Goal: Check status: Check status

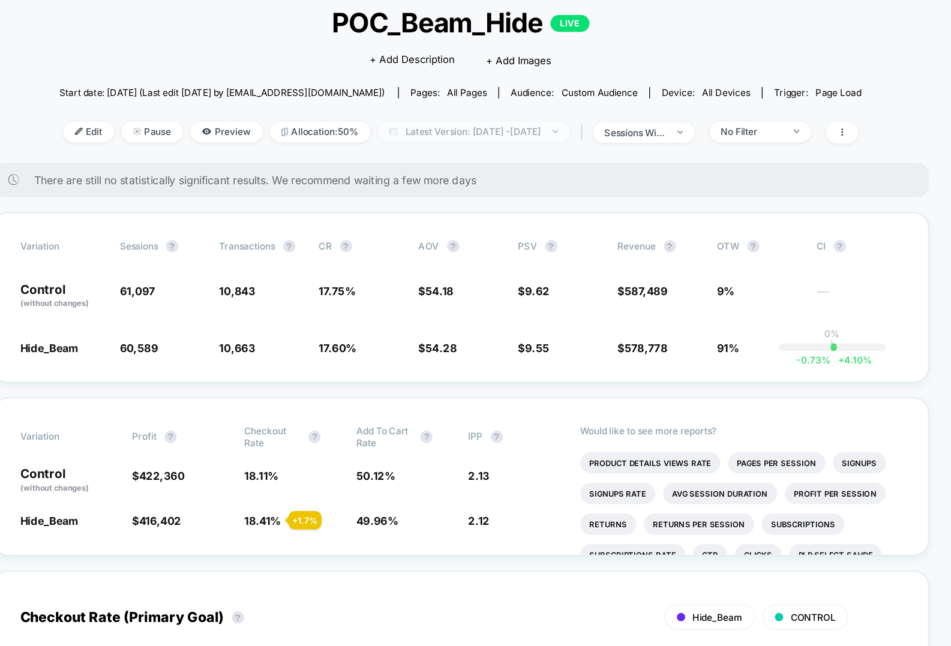
click at [522, 176] on span "Latest Version: [DATE] - [DATE]" at bounding box center [486, 178] width 150 height 16
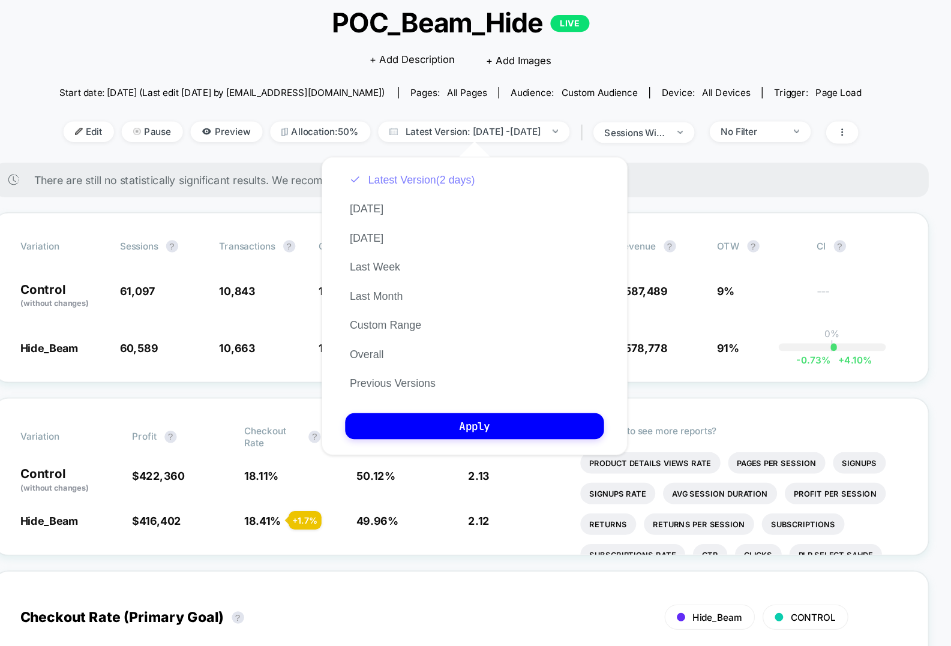
click at [392, 210] on button "Latest Version (2 days)" at bounding box center [437, 215] width 105 height 11
click at [429, 326] on button "Custom Range" at bounding box center [416, 329] width 63 height 11
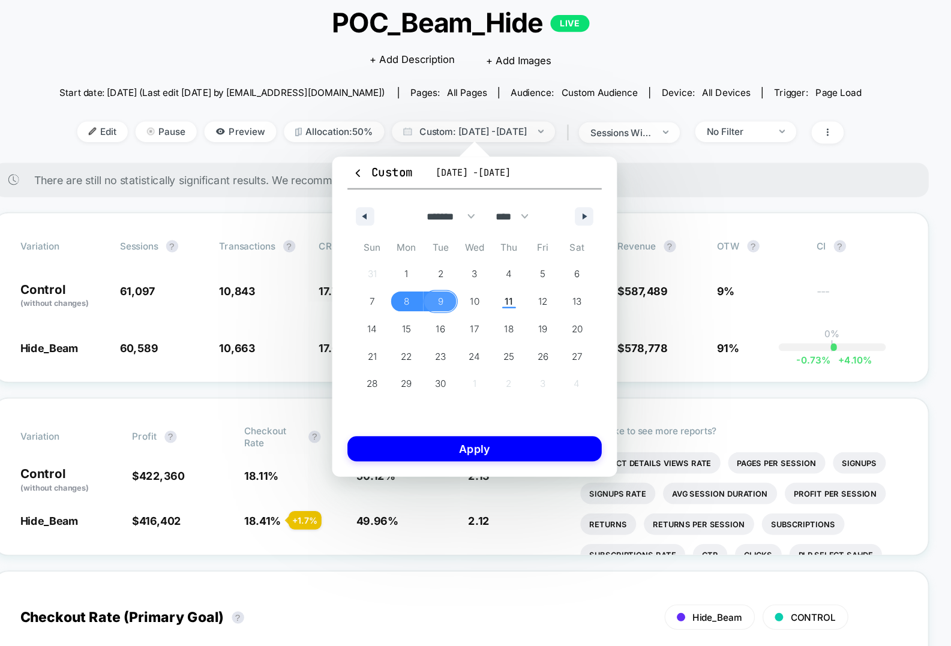
click at [458, 312] on span "9" at bounding box center [460, 311] width 4 height 22
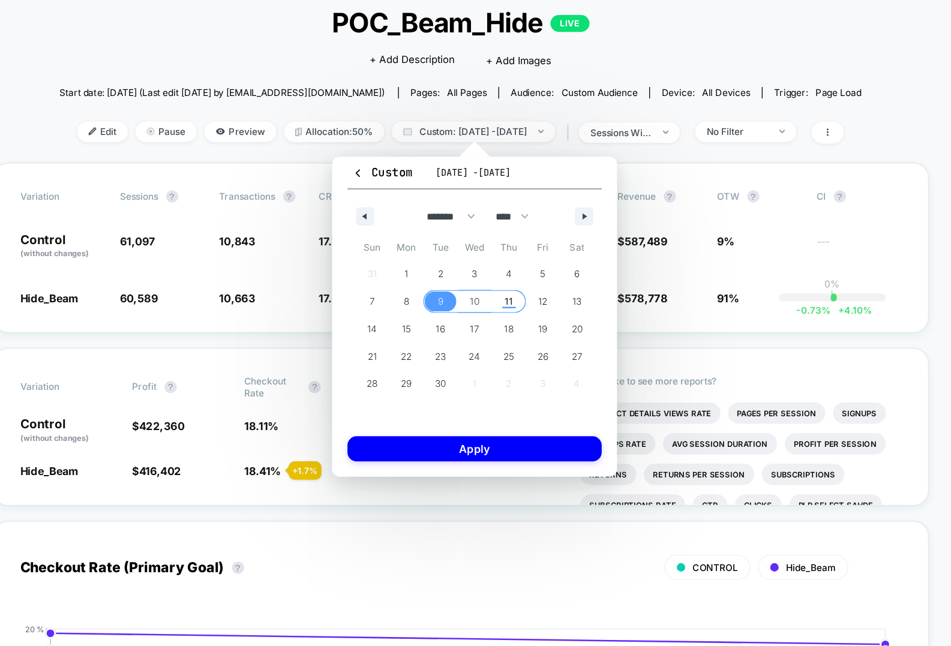
click at [507, 312] on span "11" at bounding box center [513, 311] width 27 height 16
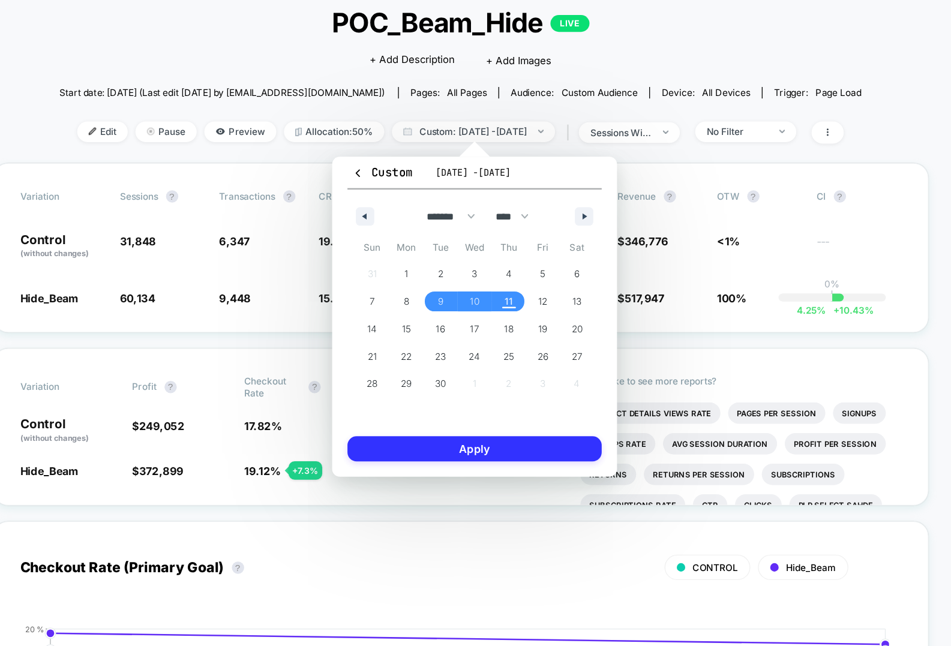
click at [497, 428] on button "Apply" at bounding box center [486, 427] width 199 height 20
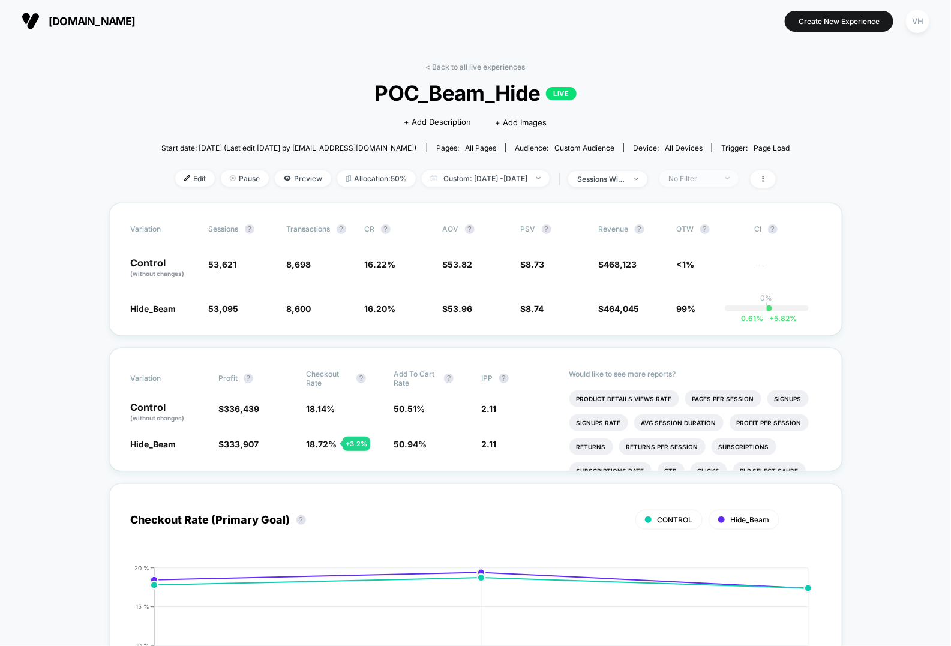
click at [738, 170] on span "No Filter" at bounding box center [698, 178] width 79 height 16
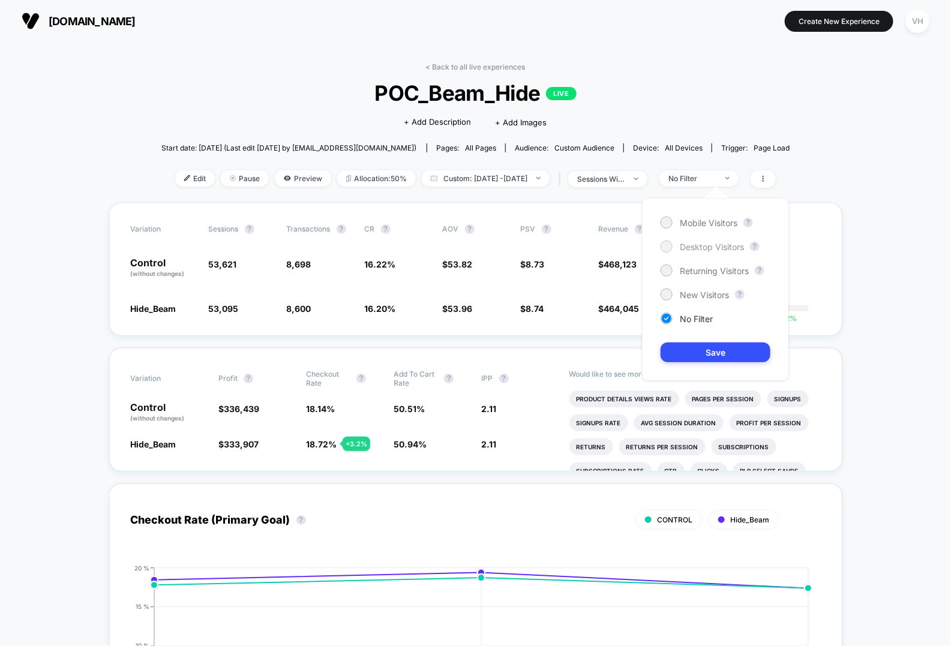
click at [702, 249] on span "Desktop Visitors" at bounding box center [711, 247] width 64 height 10
click at [723, 351] on button "Save" at bounding box center [715, 352] width 110 height 20
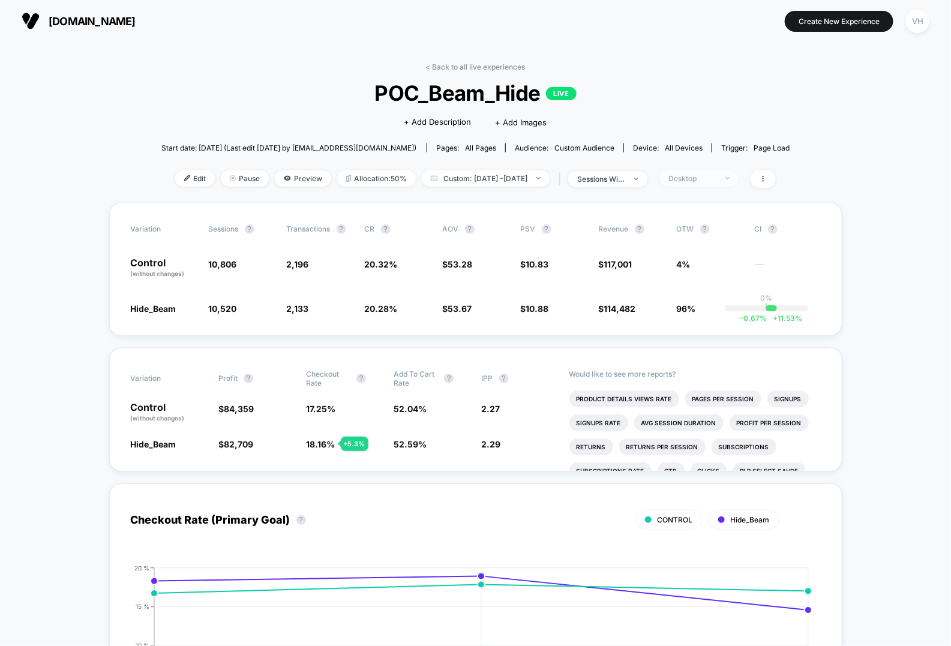
click at [716, 179] on div "Desktop" at bounding box center [692, 178] width 48 height 9
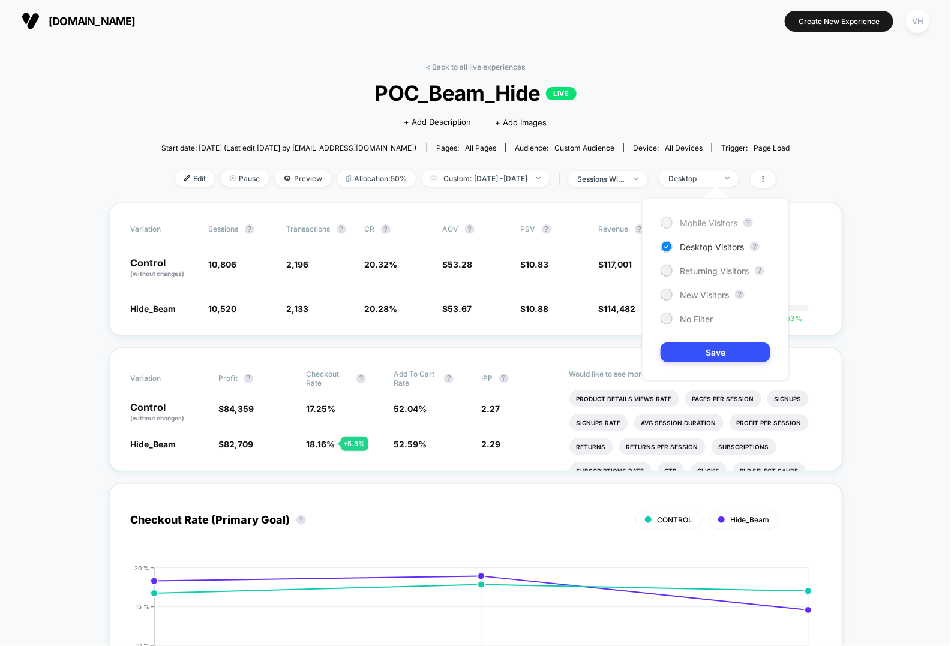
click at [717, 221] on span "Mobile Visitors" at bounding box center [708, 223] width 58 height 10
click at [721, 351] on button "Save" at bounding box center [715, 352] width 110 height 20
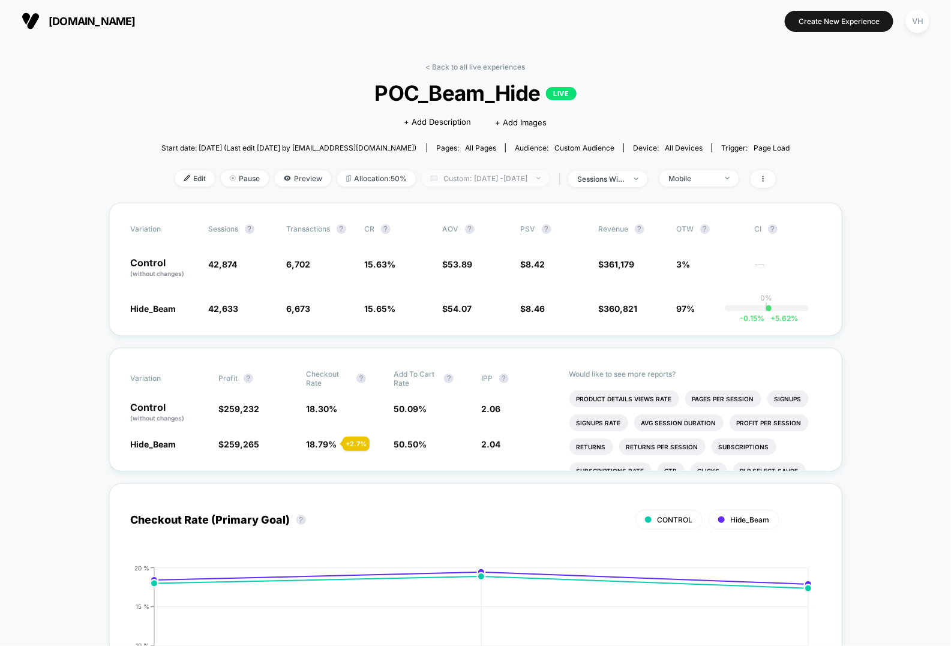
click at [464, 182] on span "Custom: [DATE] - [DATE]" at bounding box center [486, 178] width 128 height 16
select select "*"
select select "****"
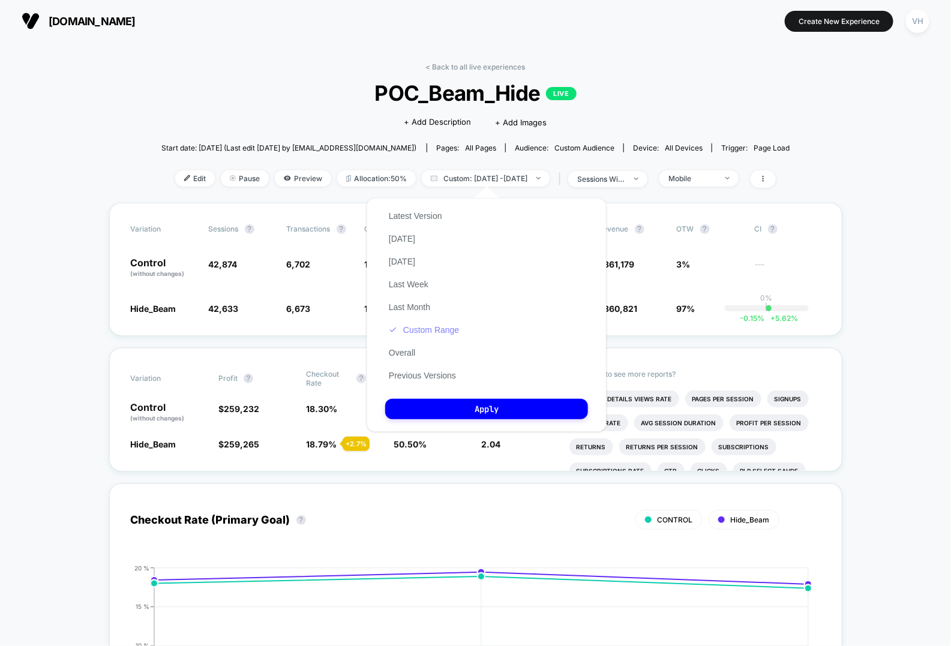
click at [419, 333] on button "Custom Range" at bounding box center [423, 329] width 77 height 11
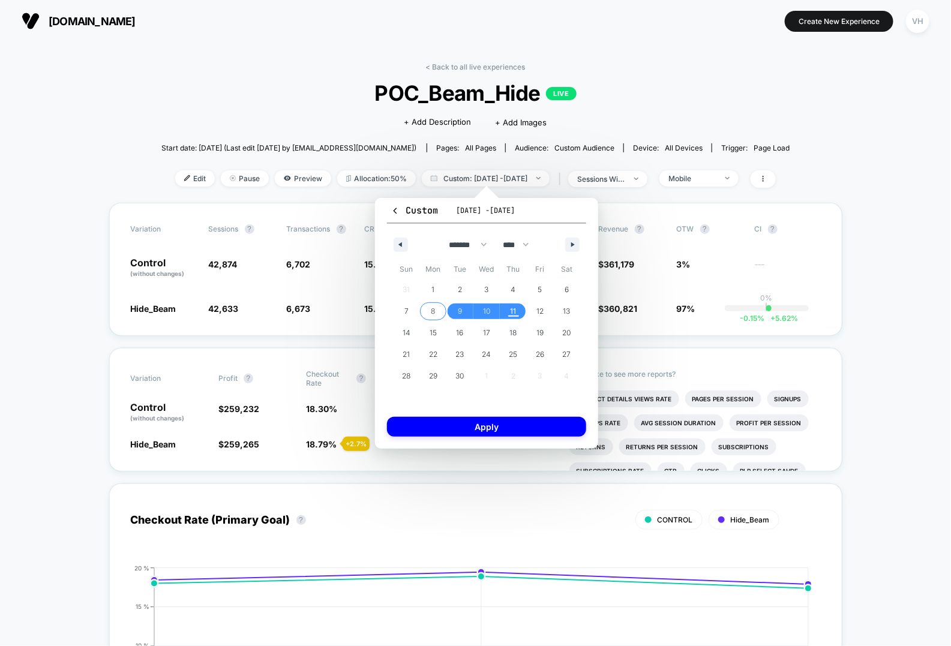
click at [433, 311] on span "8" at bounding box center [433, 311] width 4 height 22
click at [482, 419] on button "Apply" at bounding box center [486, 427] width 199 height 20
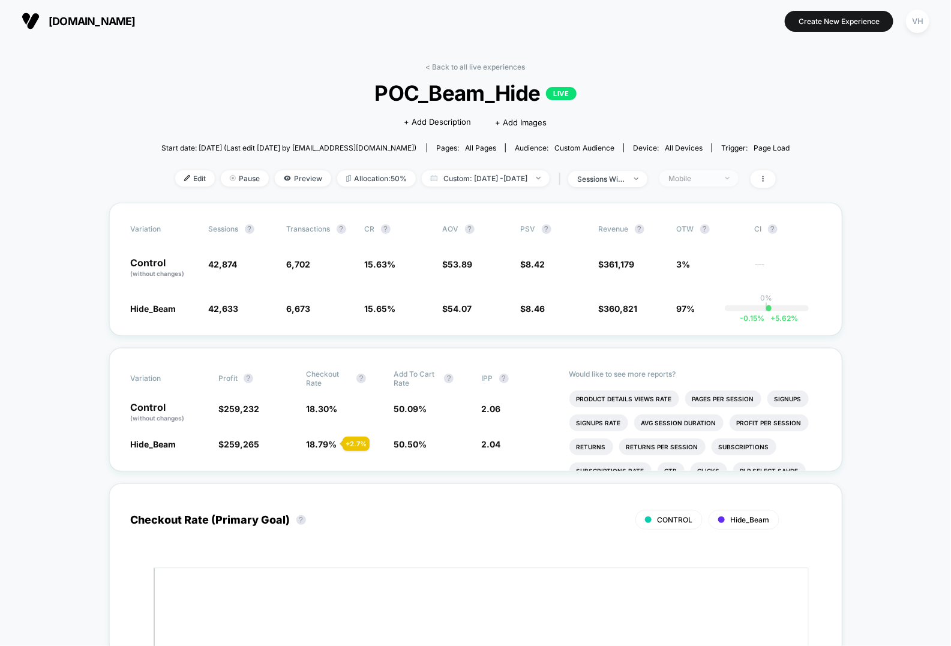
click at [738, 172] on span "Mobile" at bounding box center [698, 178] width 79 height 16
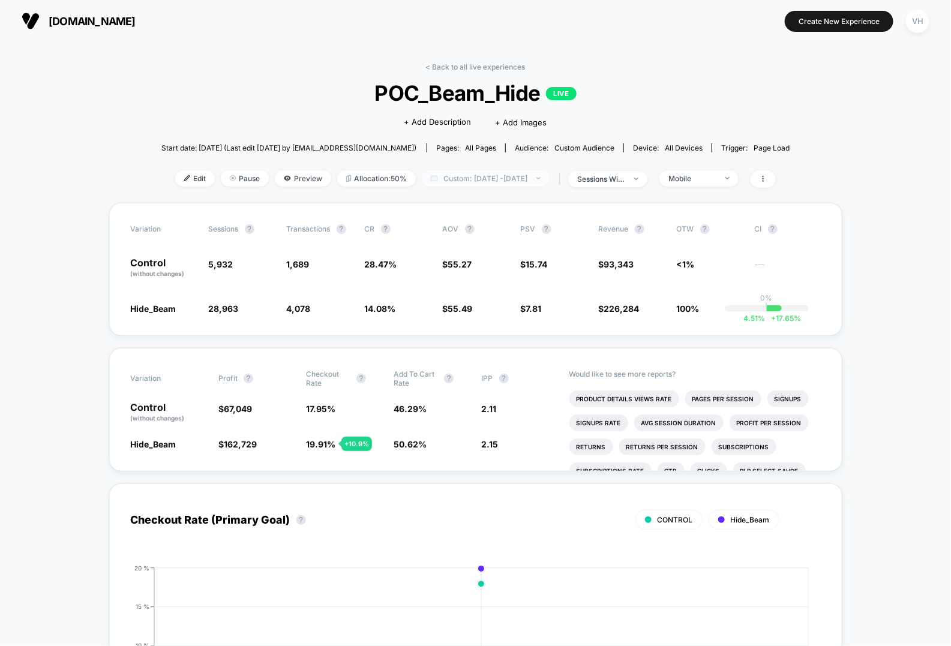
click at [497, 175] on span "Custom: [DATE] - [DATE]" at bounding box center [486, 178] width 128 height 16
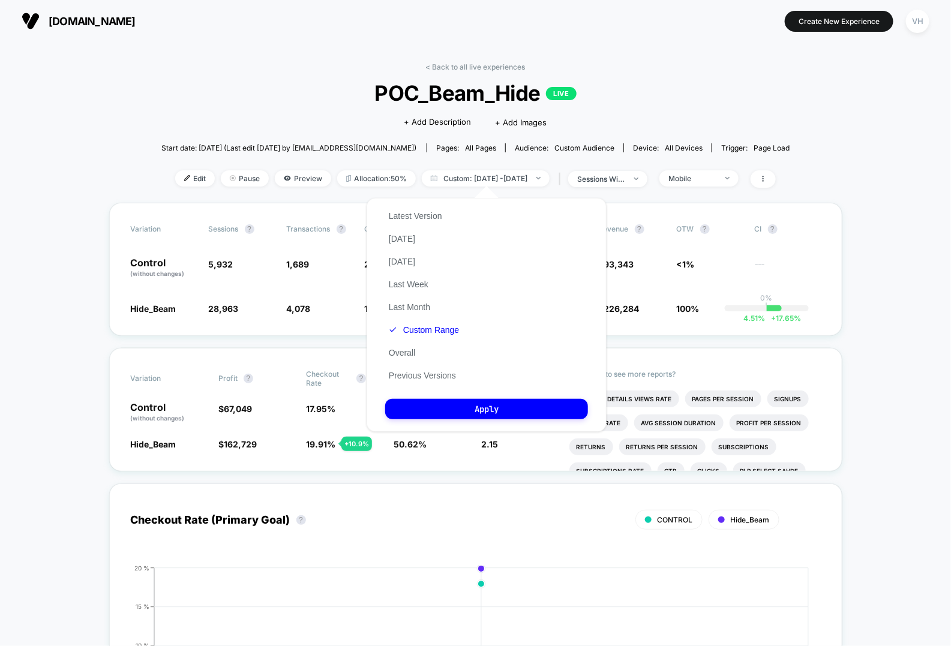
click at [434, 339] on div "Latest Version [DATE] [DATE] Last Week Last Month Custom Range Overall Previous…" at bounding box center [423, 296] width 77 height 182
click at [434, 333] on button "Custom Range" at bounding box center [423, 329] width 77 height 11
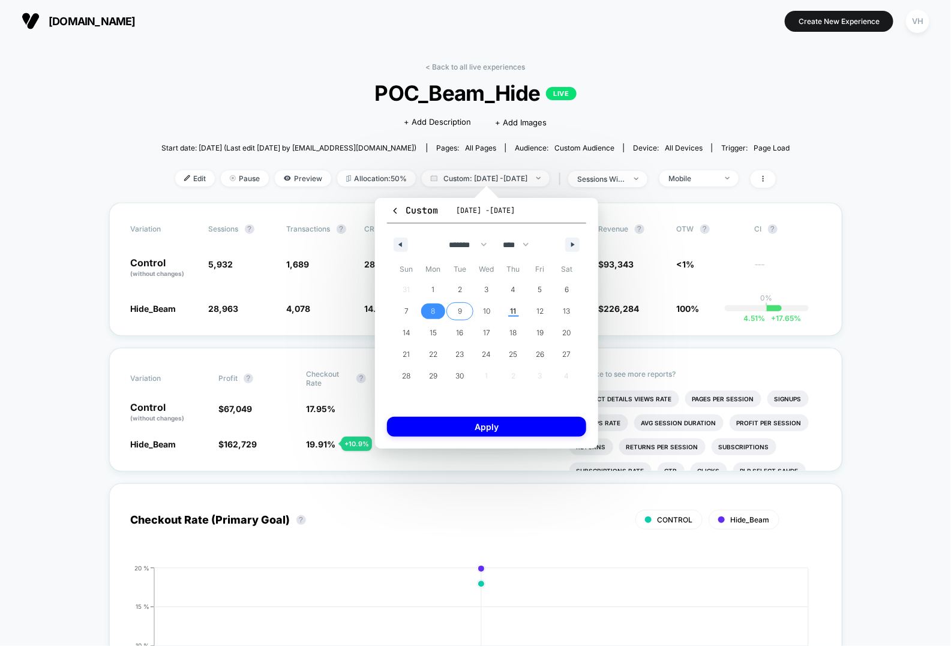
click at [465, 309] on span "9" at bounding box center [459, 311] width 27 height 16
click at [458, 434] on button "Apply" at bounding box center [486, 427] width 199 height 20
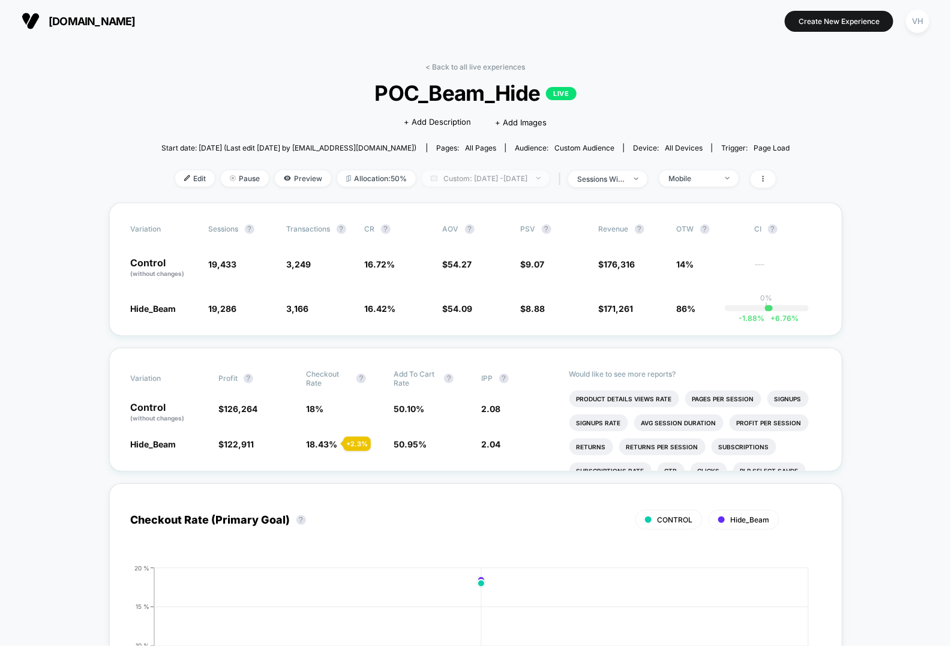
click at [474, 178] on span "Custom: [DATE] - [DATE]" at bounding box center [486, 178] width 128 height 16
select select "*"
select select "****"
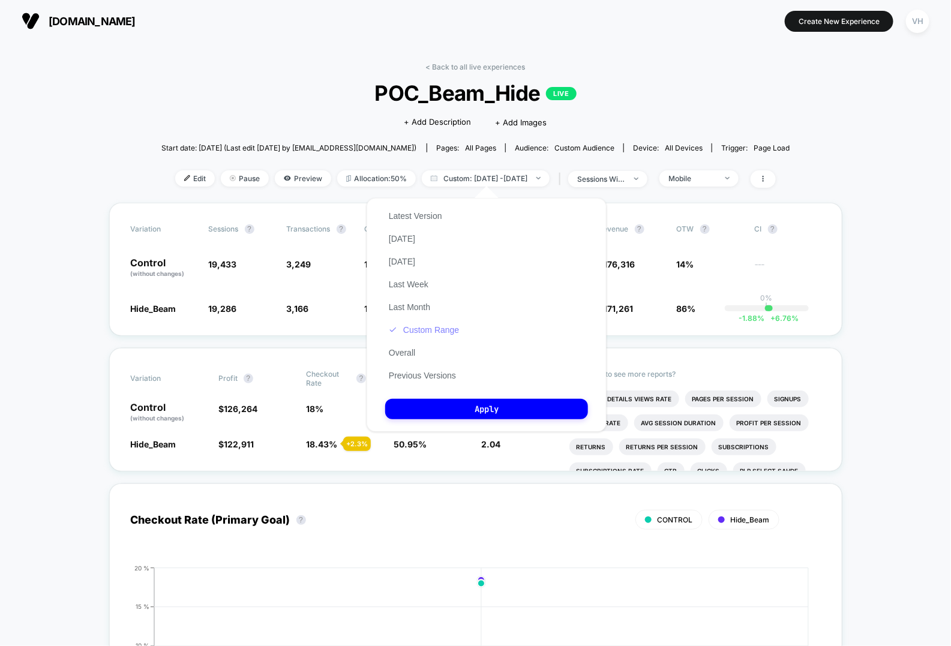
click at [437, 333] on button "Custom Range" at bounding box center [423, 329] width 77 height 11
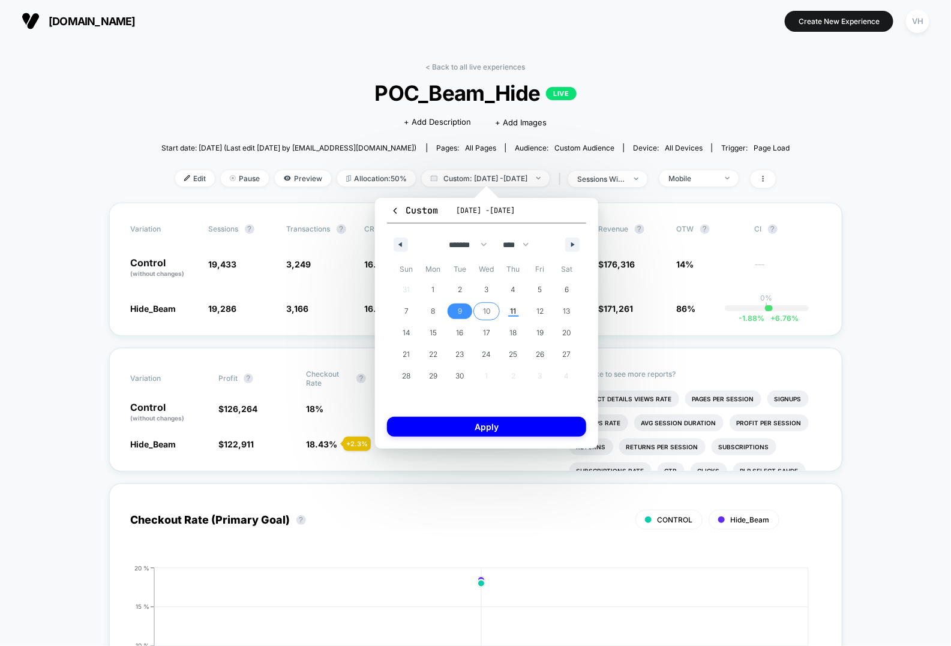
click at [490, 311] on span "10" at bounding box center [486, 311] width 27 height 16
click at [494, 429] on button "Apply" at bounding box center [486, 427] width 199 height 20
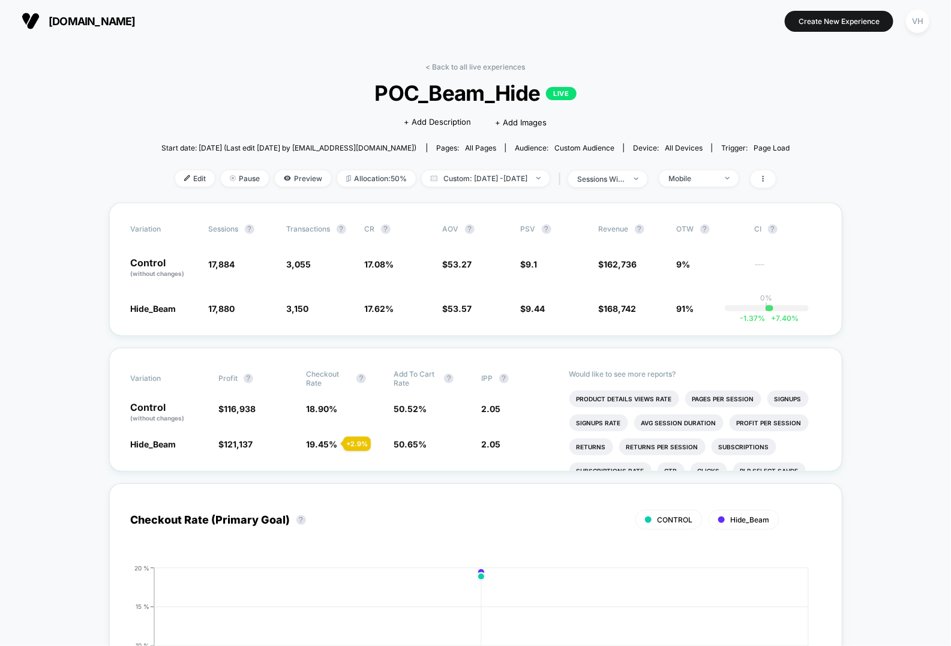
click at [709, 189] on div "< Back to all live experiences POC_Beam_Hide LIVE Click to edit experience deta…" at bounding box center [475, 132] width 628 height 140
click at [709, 176] on div "Mobile" at bounding box center [692, 178] width 48 height 9
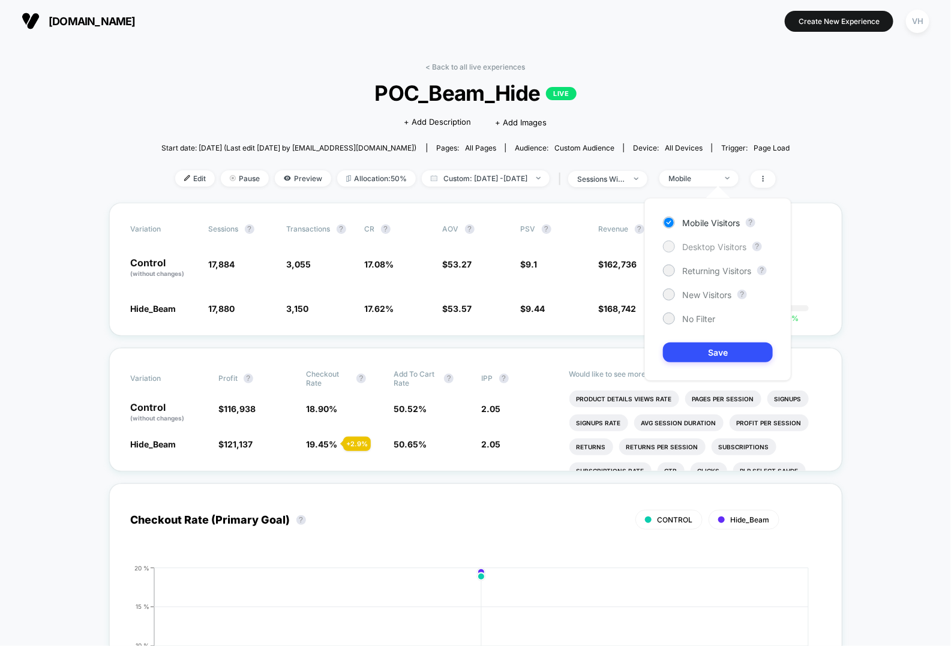
click at [682, 247] on span "Desktop Visitors" at bounding box center [714, 247] width 64 height 10
click at [699, 353] on button "Save" at bounding box center [718, 352] width 110 height 20
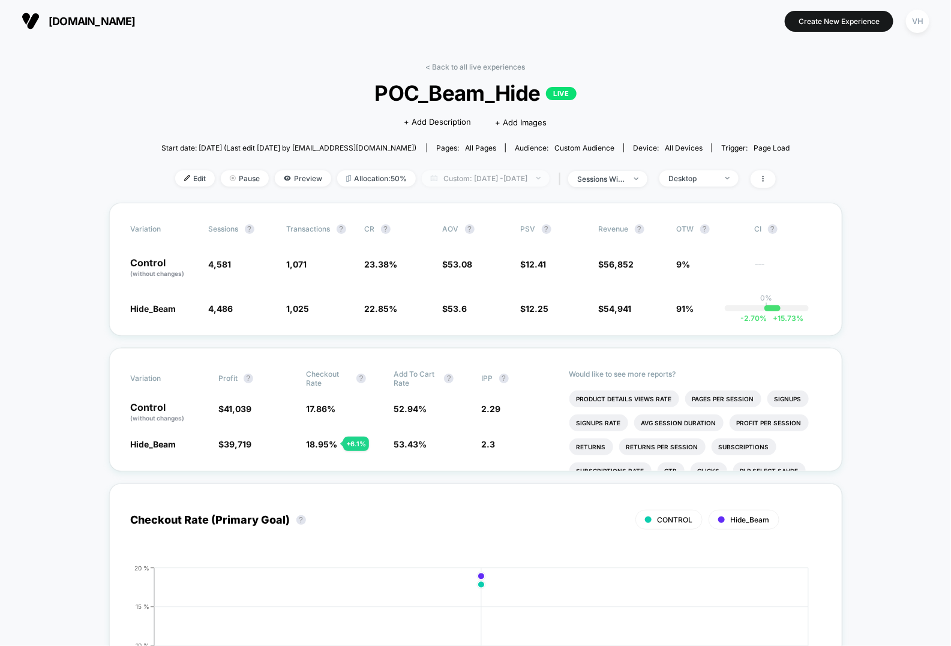
click at [534, 182] on span "Custom: [DATE] - [DATE]" at bounding box center [486, 178] width 128 height 16
select select "*"
select select "****"
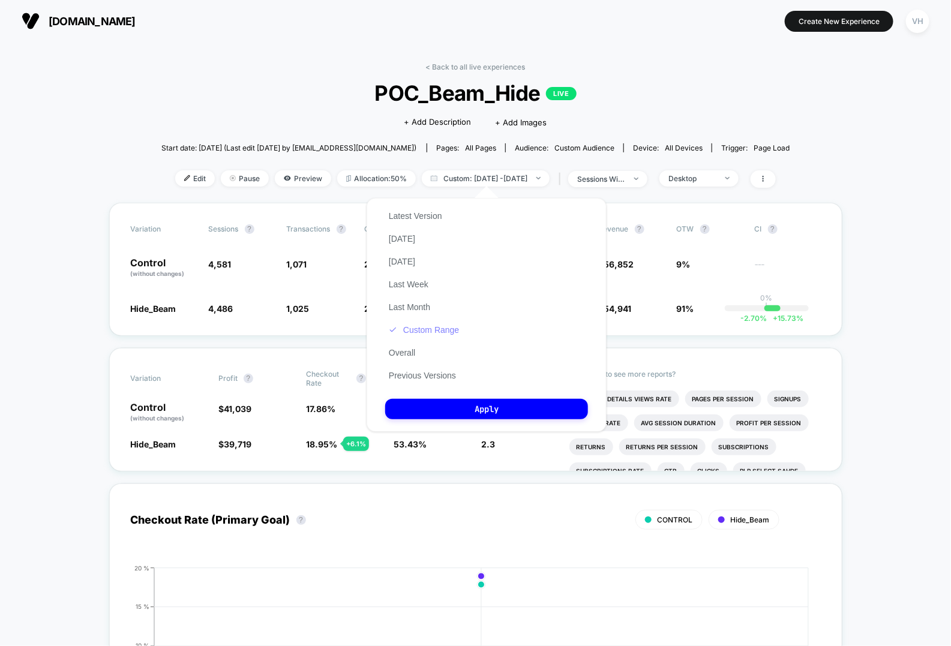
click at [431, 335] on button "Custom Range" at bounding box center [423, 329] width 77 height 11
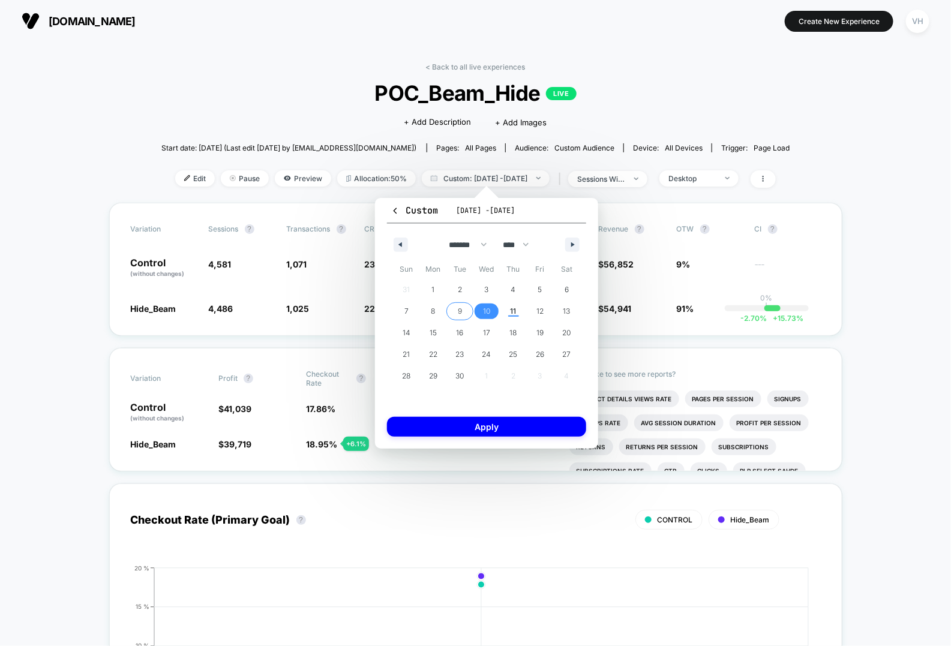
click at [459, 310] on span "9" at bounding box center [460, 311] width 4 height 22
click at [458, 425] on button "Apply" at bounding box center [486, 427] width 199 height 20
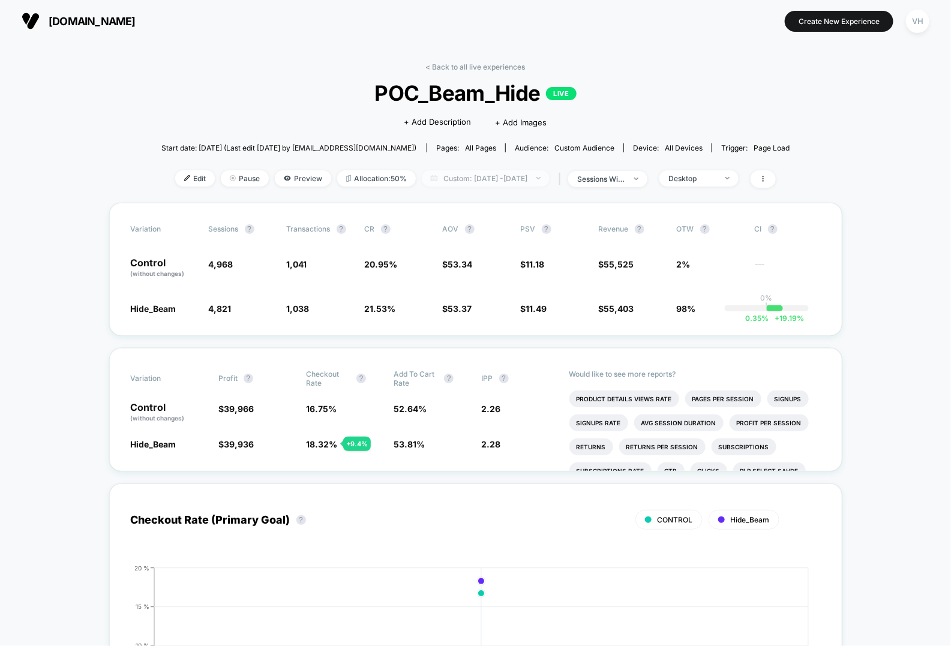
click at [522, 185] on span "Custom: [DATE] - [DATE]" at bounding box center [486, 178] width 128 height 16
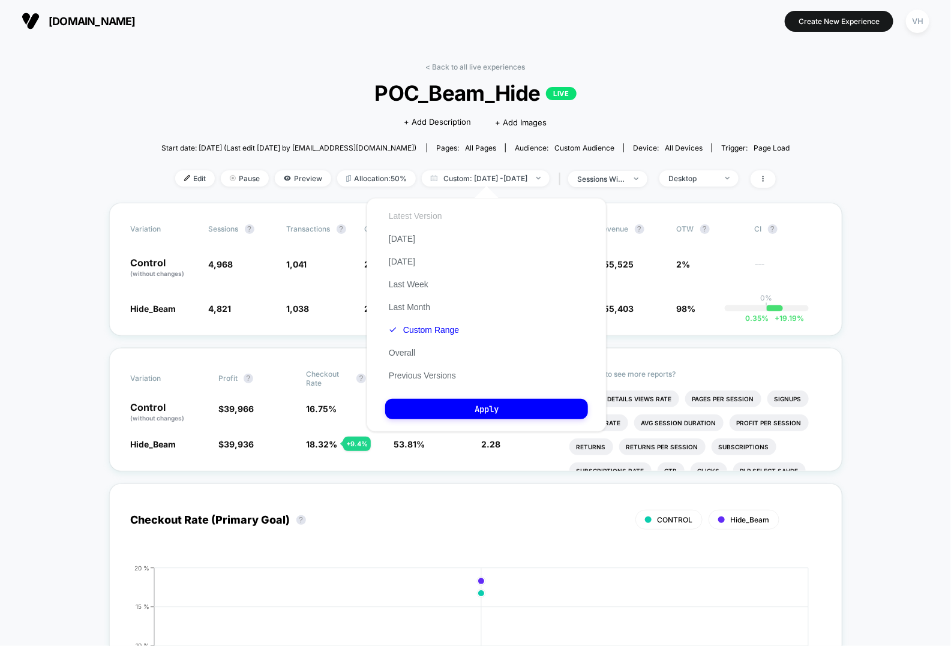
click at [416, 218] on button "Latest Version" at bounding box center [415, 215] width 61 height 11
click at [476, 413] on button "Apply" at bounding box center [486, 409] width 203 height 20
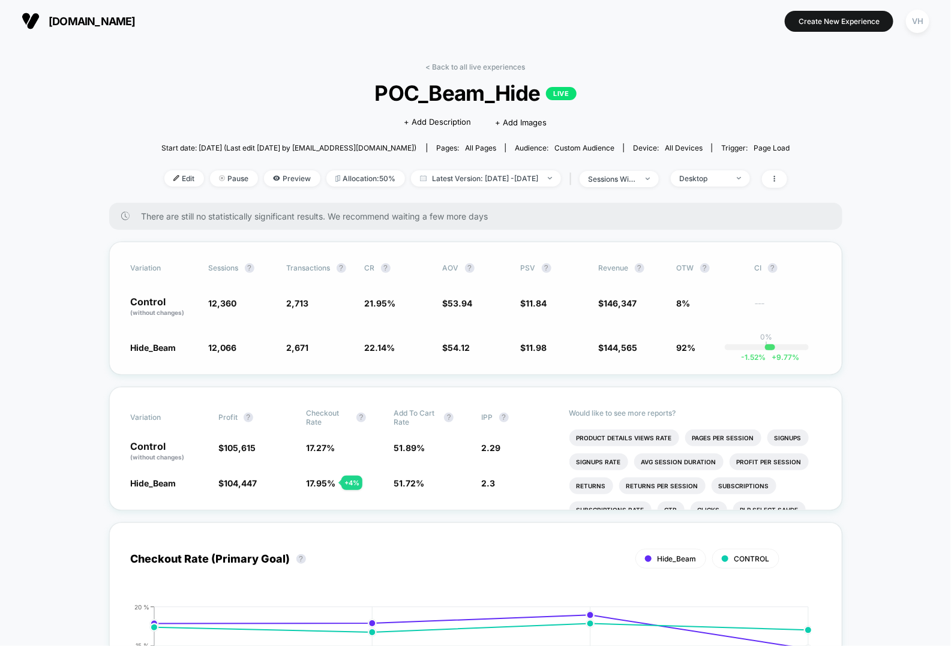
click at [530, 305] on span "11.84" at bounding box center [536, 303] width 21 height 10
click at [726, 182] on div "Desktop" at bounding box center [703, 178] width 48 height 9
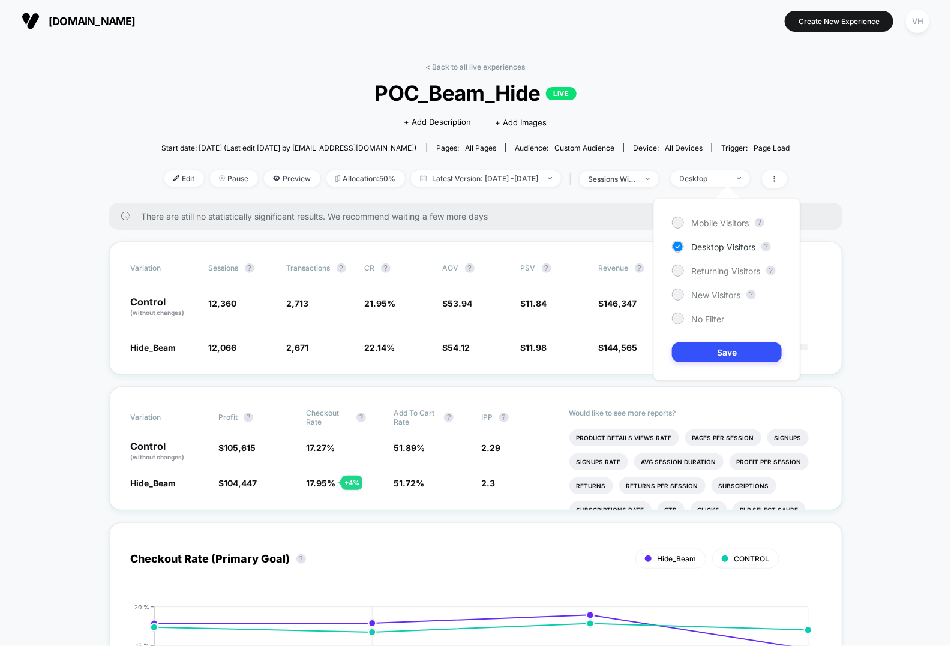
drag, startPoint x: 718, startPoint y: 227, endPoint x: 696, endPoint y: 339, distance: 114.3
click at [696, 340] on div "Mobile Visitors ? Desktop Visitors ? Returning Visitors ? New Visitors ? No Fil…" at bounding box center [726, 289] width 147 height 183
click at [691, 318] on span "No Filter" at bounding box center [707, 319] width 33 height 10
click at [699, 350] on button "Save" at bounding box center [727, 352] width 110 height 20
